Goal: Information Seeking & Learning: Learn about a topic

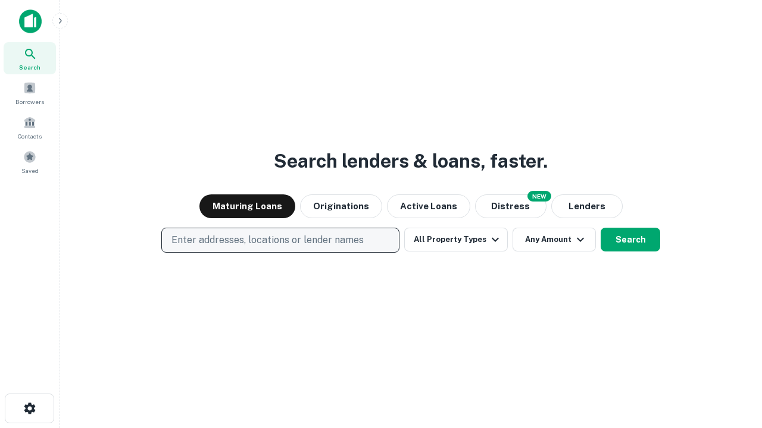
click at [280, 240] on p "Enter addresses, locations or lender names" at bounding box center [267, 240] width 192 height 14
type input "**********"
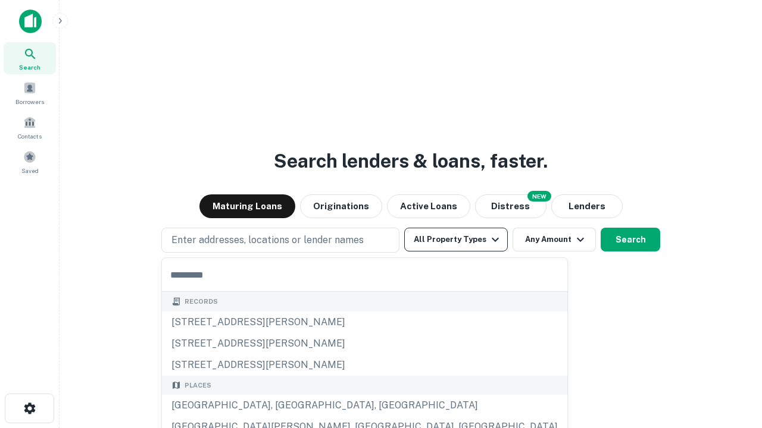
click at [456, 240] on button "All Property Types" at bounding box center [456, 240] width 104 height 24
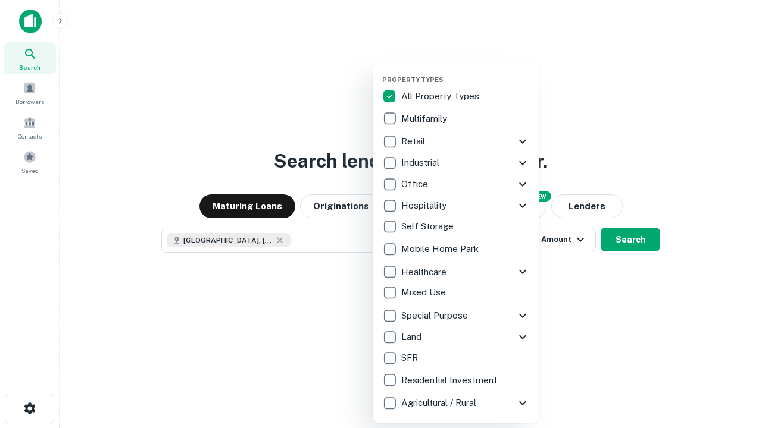
click at [465, 72] on button "button" at bounding box center [465, 72] width 167 height 1
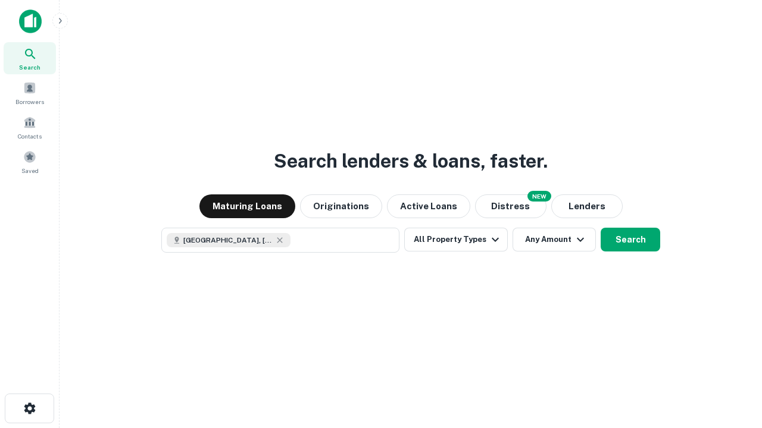
scroll to position [19, 0]
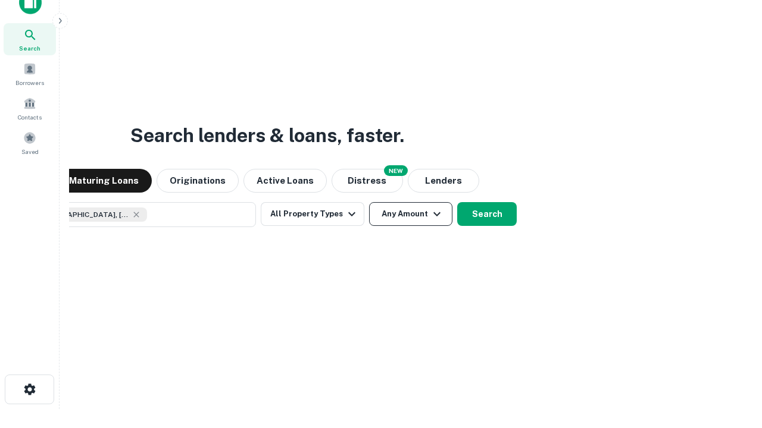
click at [369, 202] on button "Any Amount" at bounding box center [410, 214] width 83 height 24
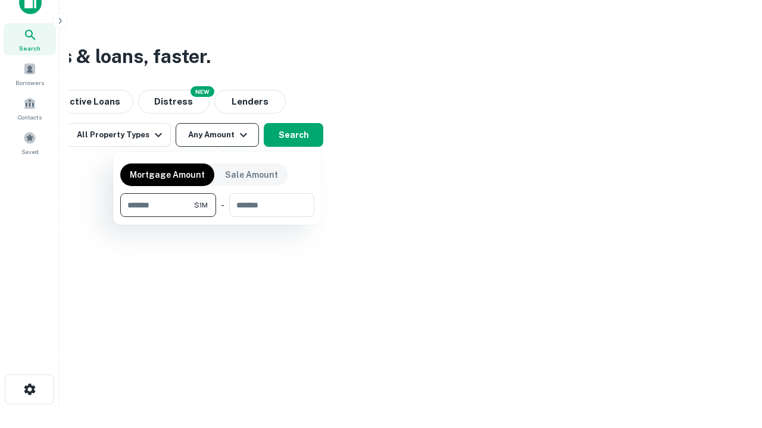
type input "*******"
click at [217, 217] on button "button" at bounding box center [217, 217] width 194 height 1
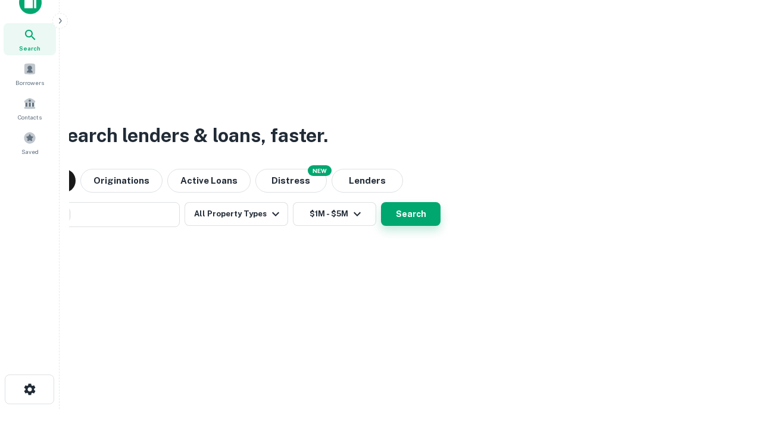
click at [381, 202] on button "Search" at bounding box center [410, 214] width 59 height 24
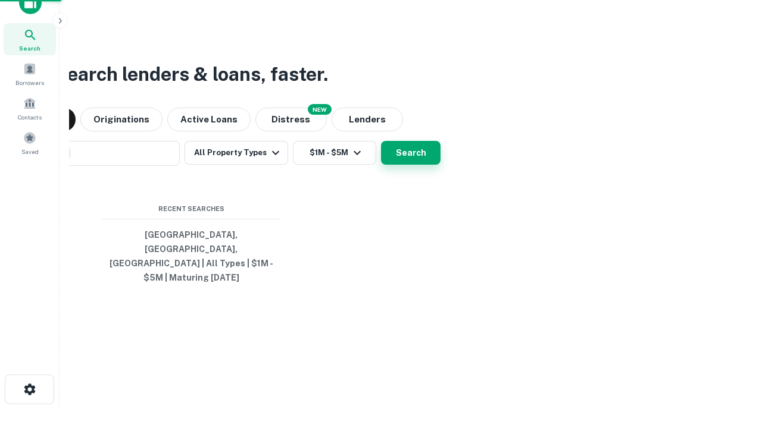
scroll to position [39, 337]
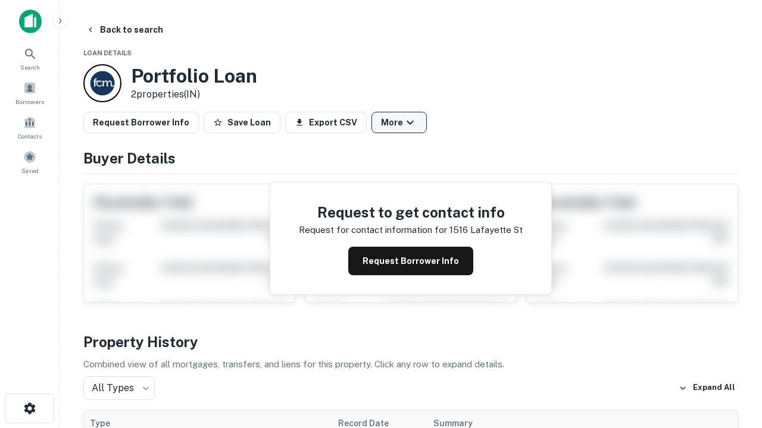
click at [399, 123] on button "More" at bounding box center [398, 122] width 55 height 21
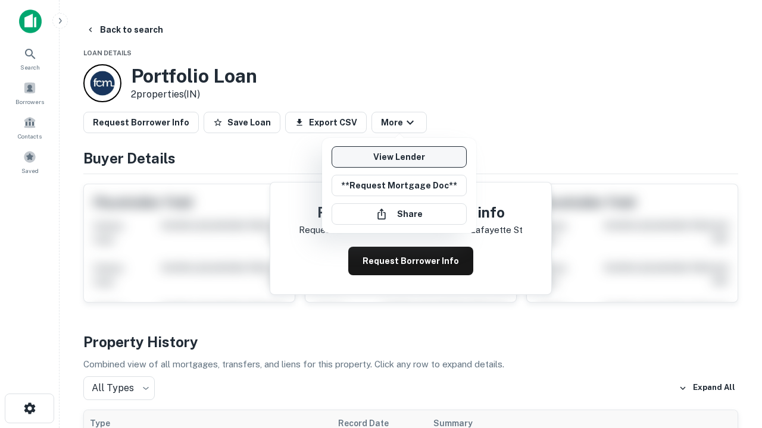
click at [399, 157] on link "View Lender" at bounding box center [398, 156] width 135 height 21
